Goal: Transaction & Acquisition: Book appointment/travel/reservation

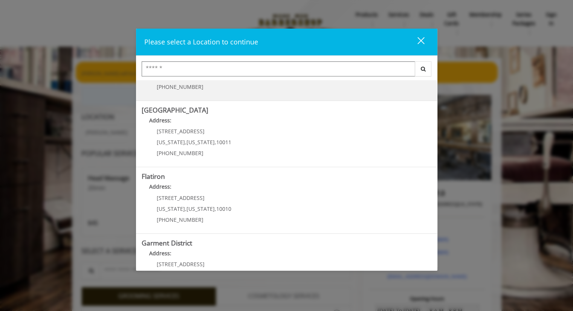
scroll to position [113, 0]
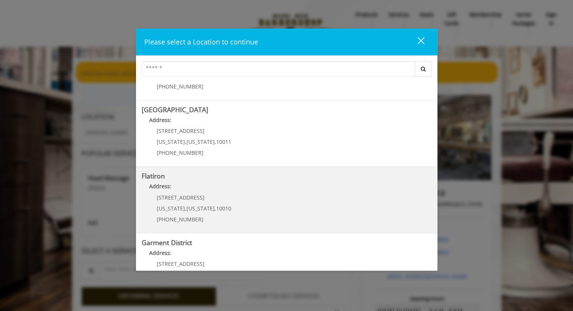
click at [211, 187] on "Address:" at bounding box center [287, 188] width 290 height 12
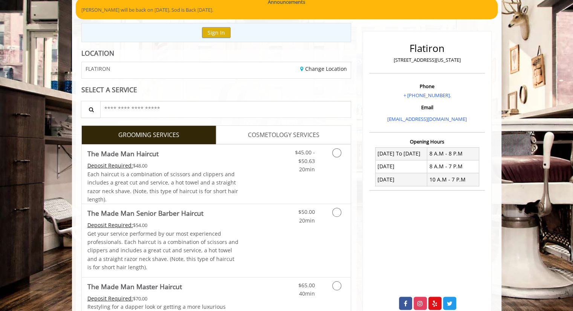
scroll to position [48, 0]
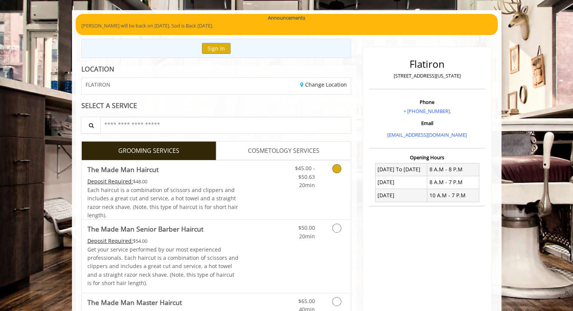
click at [326, 168] on link "Grooming services" at bounding box center [335, 175] width 19 height 29
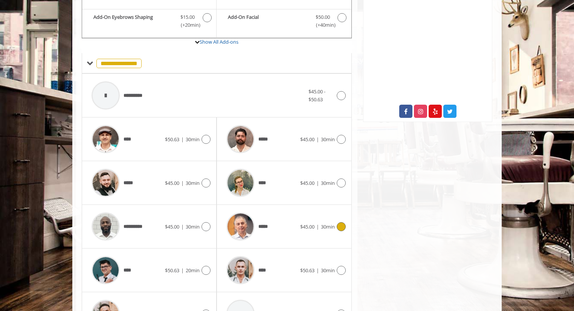
scroll to position [281, 0]
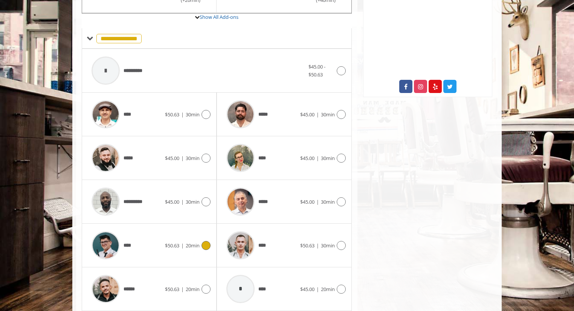
click at [200, 245] on div at bounding box center [205, 245] width 11 height 9
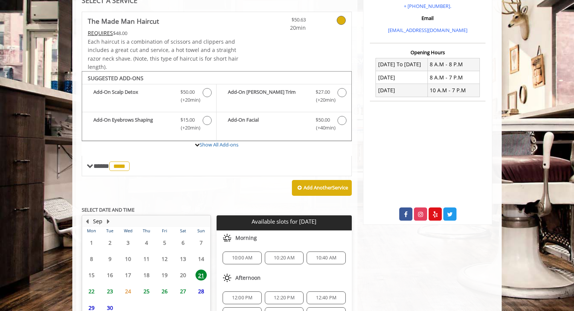
scroll to position [222, 0]
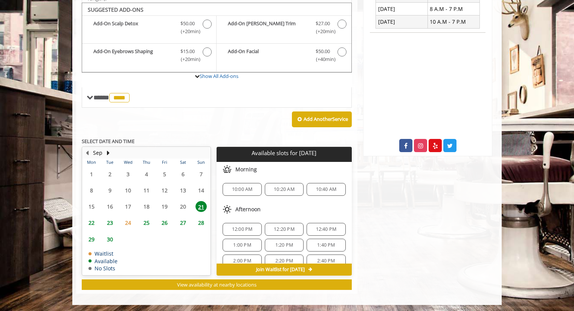
click at [245, 188] on span "10:00 AM" at bounding box center [242, 190] width 21 height 6
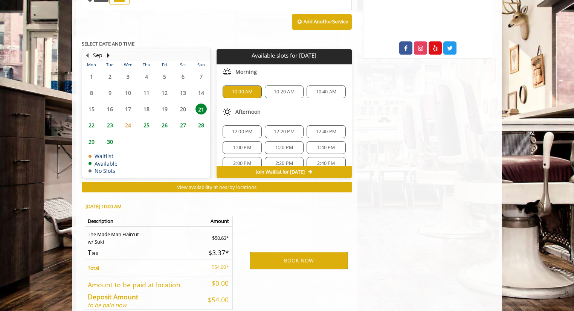
scroll to position [358, 0]
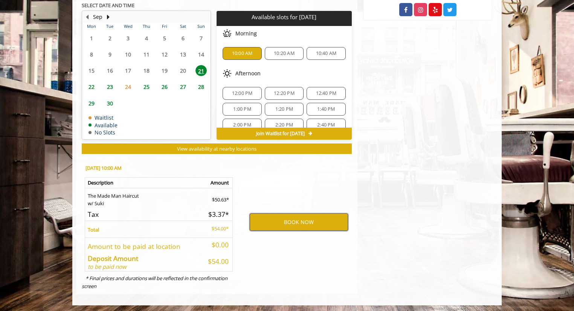
click at [271, 217] on button "BOOK NOW" at bounding box center [299, 222] width 98 height 17
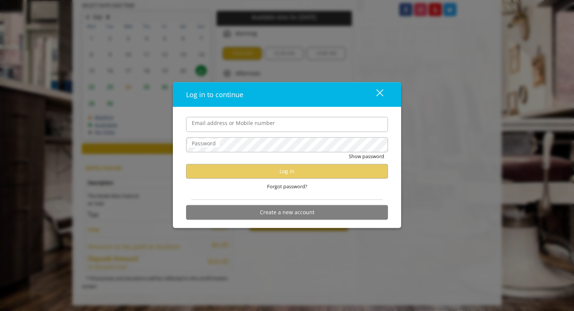
click at [267, 124] on input "Email address or Mobile number" at bounding box center [287, 124] width 202 height 15
click at [265, 121] on input "Email address or Mobile number" at bounding box center [287, 124] width 202 height 15
type input "**********"
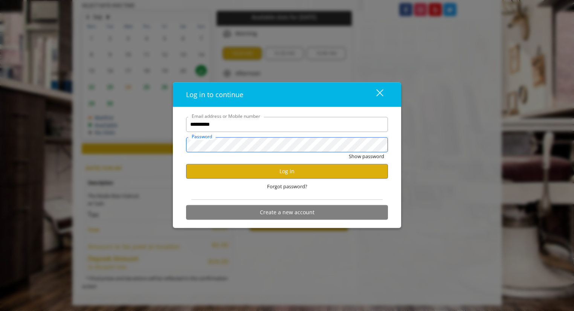
click at [349, 152] on button "Show password" at bounding box center [366, 156] width 35 height 8
click at [281, 174] on button "Log in" at bounding box center [287, 171] width 202 height 15
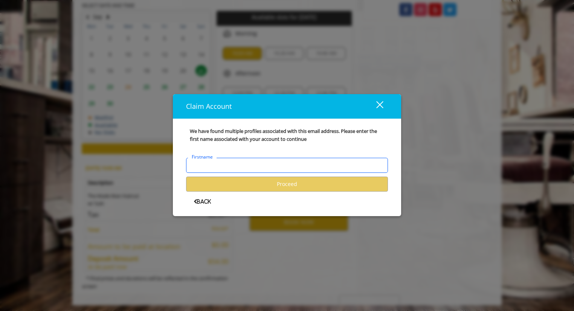
click at [247, 165] on input "Firstname" at bounding box center [287, 165] width 202 height 15
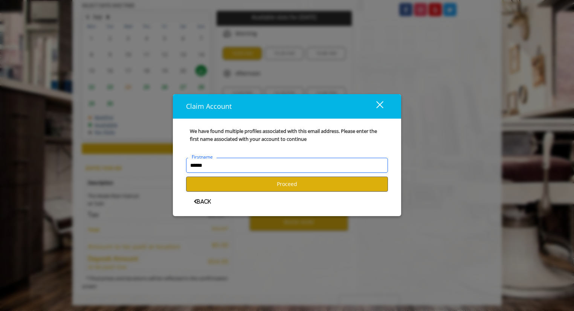
type input "******"
click at [255, 183] on button "Proceed" at bounding box center [287, 184] width 202 height 15
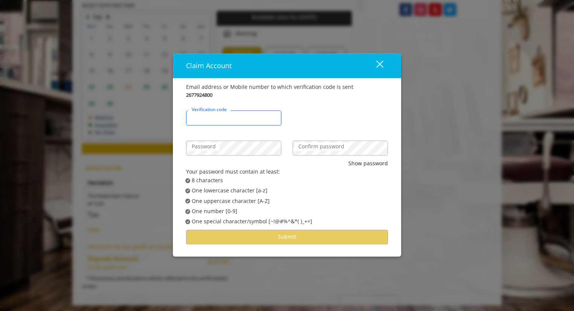
click at [247, 113] on input "Verification code" at bounding box center [233, 117] width 95 height 15
type input "******"
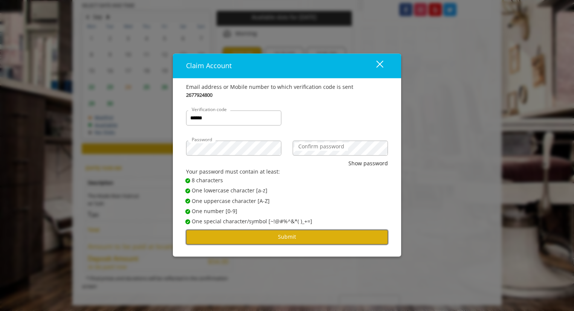
click at [232, 241] on button "Submit" at bounding box center [287, 237] width 202 height 15
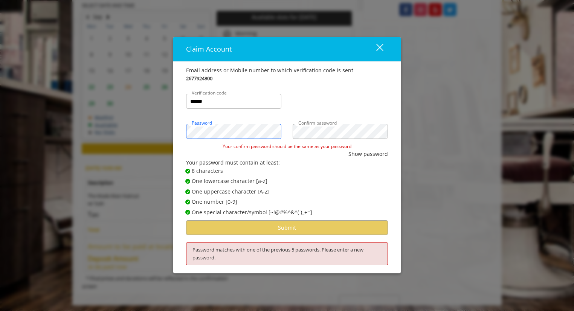
click at [158, 125] on div "Claim Account close Email address or Mobile number to which verification code i…" at bounding box center [287, 155] width 574 height 311
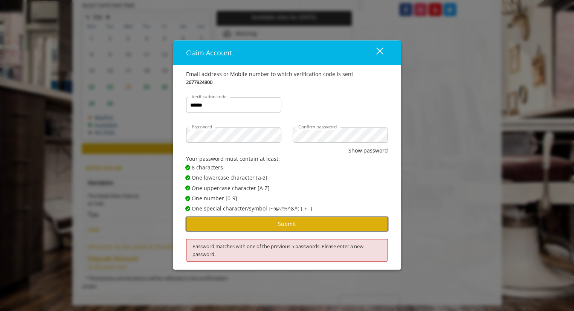
click at [260, 224] on button "Submit" at bounding box center [287, 224] width 202 height 15
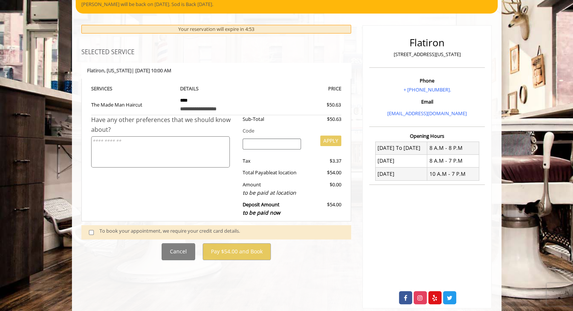
scroll to position [85, 0]
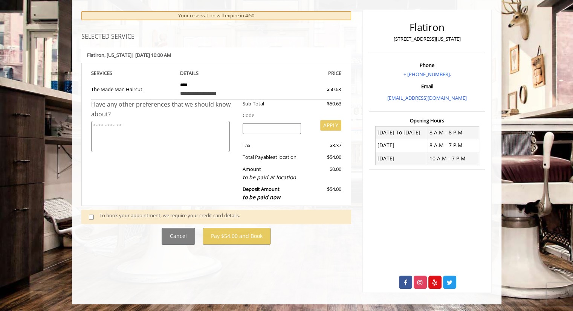
click at [219, 217] on div "To book your appointment, we require your credit card details." at bounding box center [221, 217] width 244 height 10
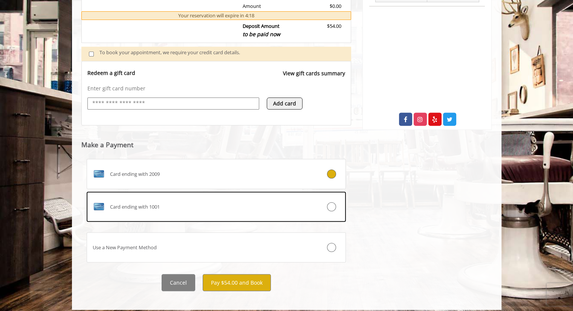
scroll to position [254, 0]
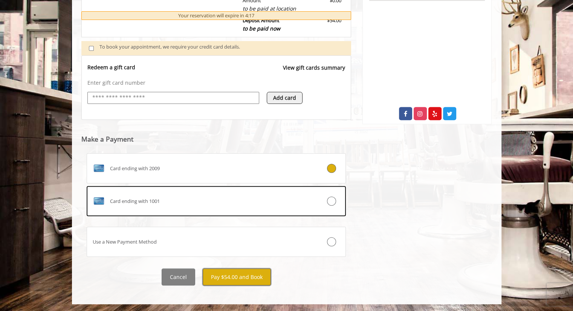
click at [226, 269] on button "Pay $54.00 and Book" at bounding box center [237, 277] width 68 height 17
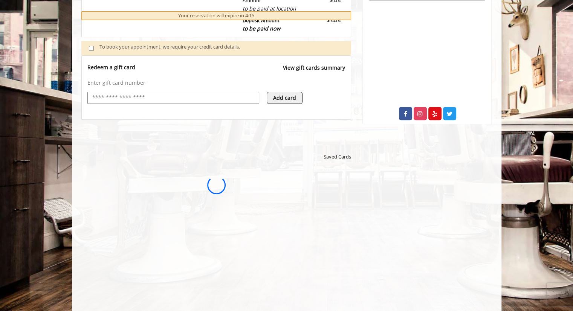
scroll to position [0, 0]
